Goal: Task Accomplishment & Management: Manage account settings

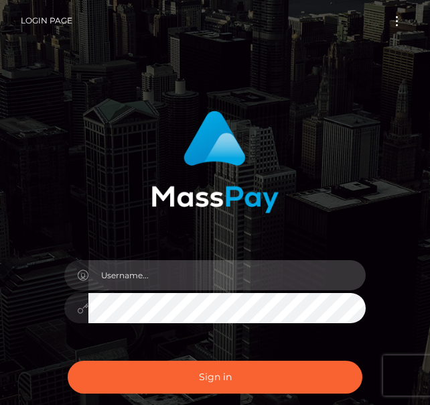
click at [144, 267] on input "text" at bounding box center [226, 275] width 277 height 30
type input "[EMAIL_ADDRESS][DOMAIN_NAME]"
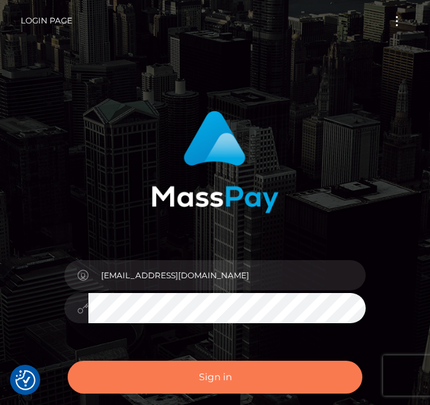
click at [216, 387] on button "Sign in" at bounding box center [215, 376] width 295 height 33
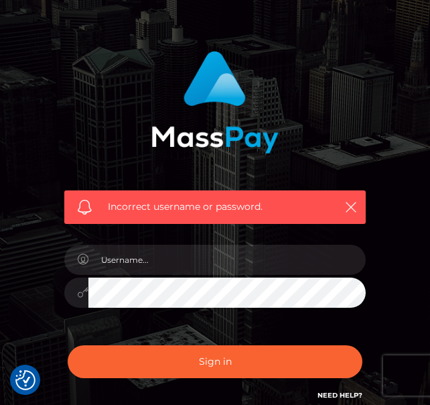
scroll to position [73, 0]
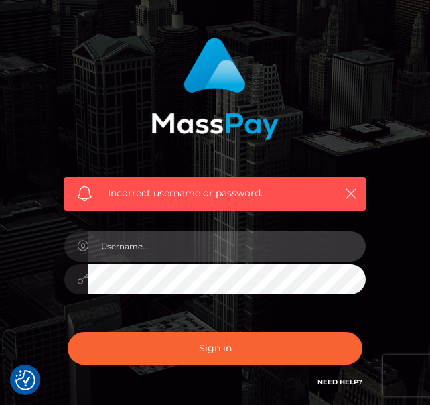
click at [197, 236] on input "text" at bounding box center [226, 246] width 277 height 30
type input "d"
click at [197, 236] on input "text" at bounding box center [226, 246] width 277 height 30
type input "[EMAIL_ADDRESS][DOMAIN_NAME]"
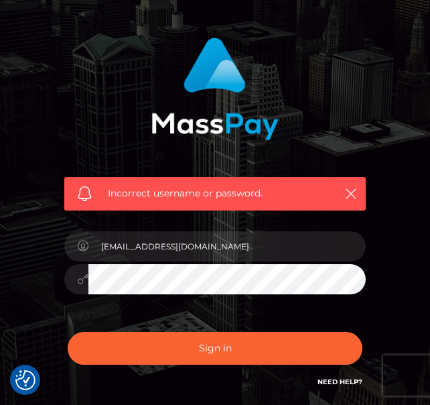
click at [68, 332] on button "Sign in" at bounding box center [215, 348] width 295 height 33
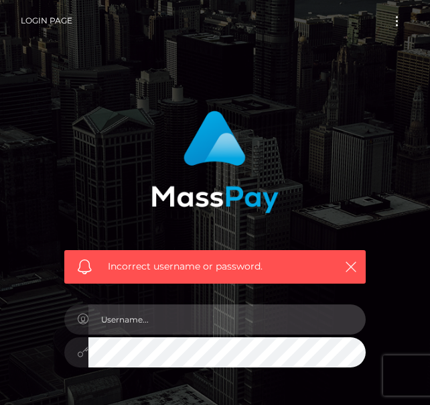
click at [208, 319] on input "text" at bounding box center [226, 319] width 277 height 30
type input "hollymurray22@outlook.com"
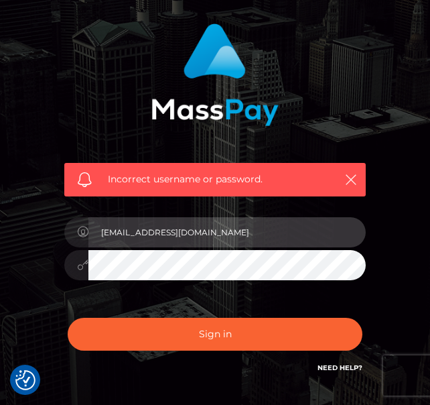
scroll to position [96, 0]
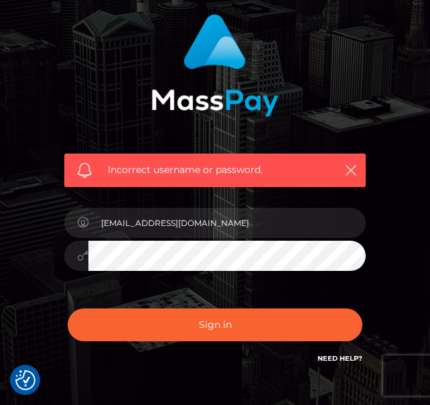
click at [68, 308] on button "Sign in" at bounding box center [215, 324] width 295 height 33
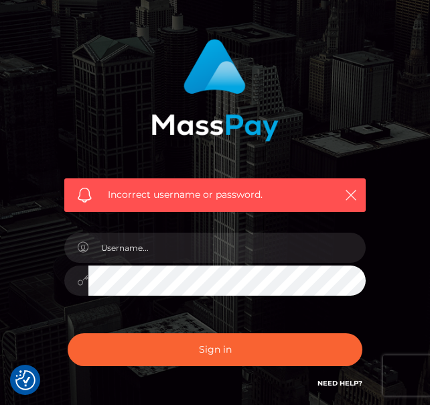
scroll to position [141, 0]
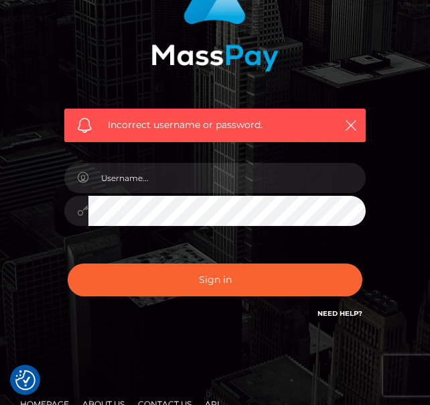
click at [330, 311] on link "Need Help?" at bounding box center [339, 313] width 45 height 9
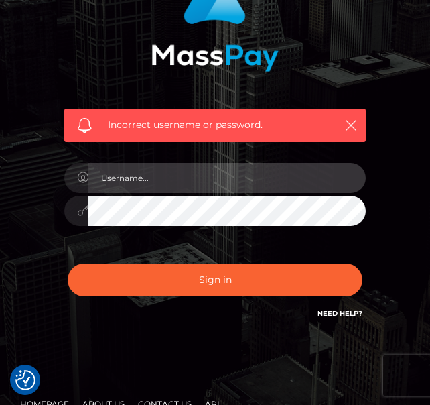
click at [225, 169] on input "text" at bounding box center [226, 178] width 277 height 30
type input "hollymurray22@outlook.com"
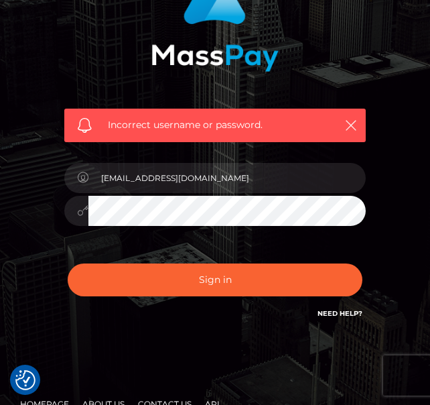
click at [68, 263] on button "Sign in" at bounding box center [215, 279] width 295 height 33
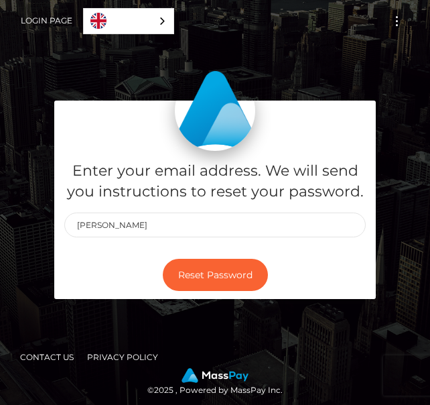
type input "[EMAIL_ADDRESS][DOMAIN_NAME]"
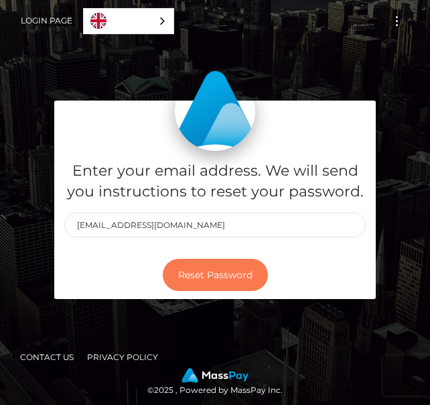
click at [197, 271] on button "Reset Password" at bounding box center [215, 275] width 105 height 33
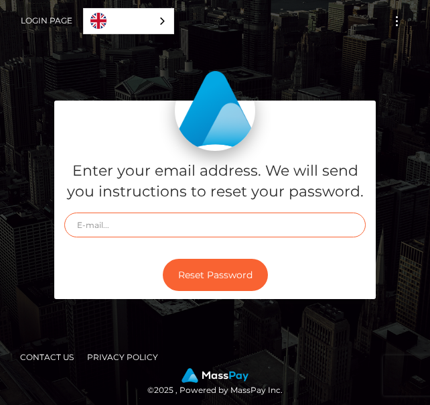
click at [194, 226] on input "text" at bounding box center [214, 224] width 301 height 25
type input "[EMAIL_ADDRESS][DOMAIN_NAME]"
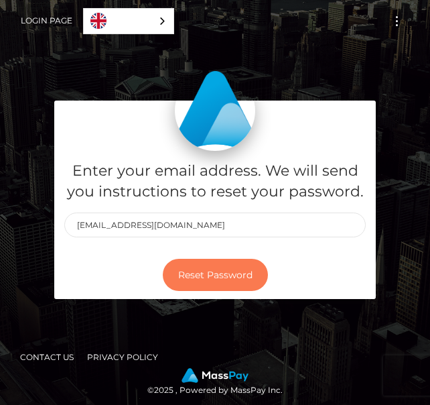
click at [208, 277] on button "Reset Password" at bounding box center [215, 275] width 105 height 33
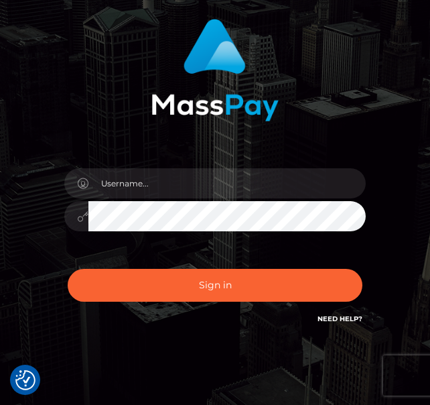
scroll to position [94, 0]
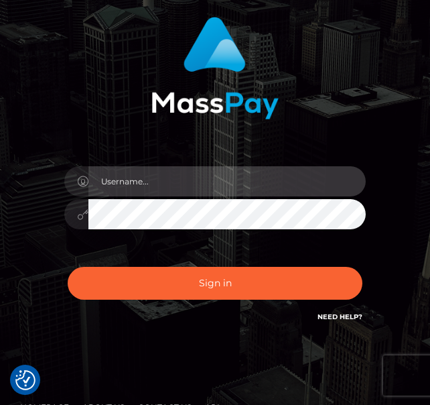
click at [234, 188] on input "text" at bounding box center [226, 181] width 277 height 30
type input "hollymurray22@outlook.com"
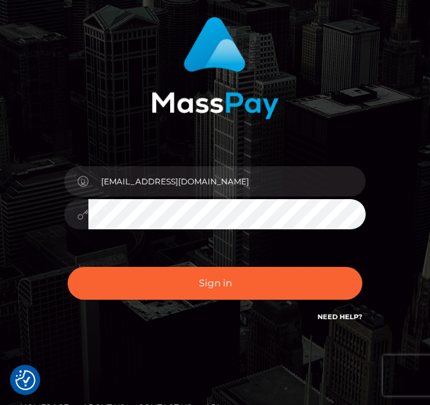
click at [68, 267] on button "Sign in" at bounding box center [215, 283] width 295 height 33
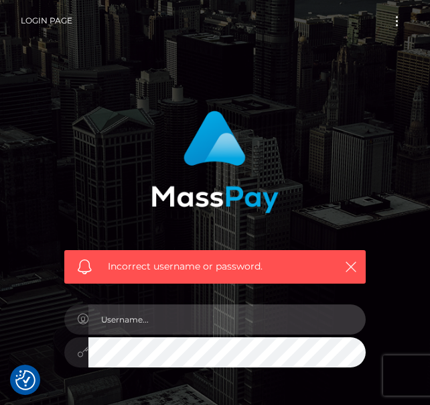
click at [183, 317] on input "text" at bounding box center [226, 319] width 277 height 30
type input "[EMAIL_ADDRESS][DOMAIN_NAME]"
